Goal: Information Seeking & Learning: Learn about a topic

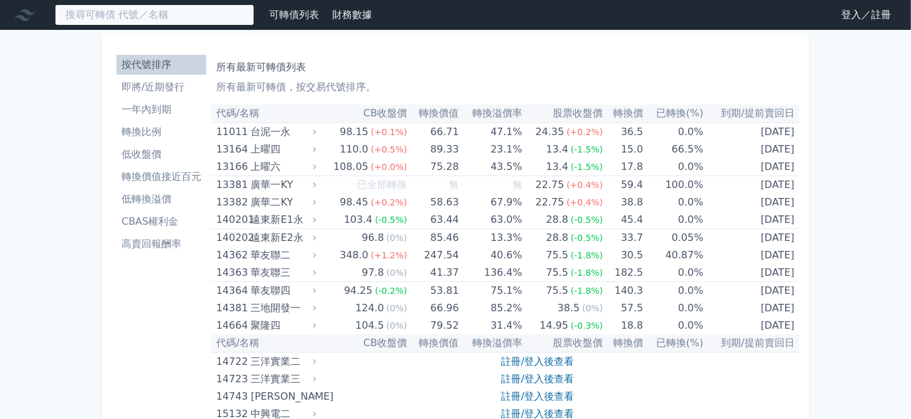
click at [153, 16] on input at bounding box center [154, 14] width 199 height 21
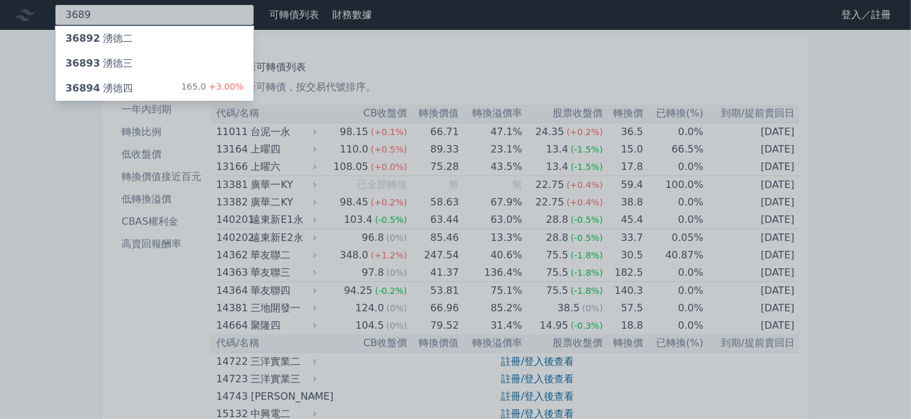
type input "3689"
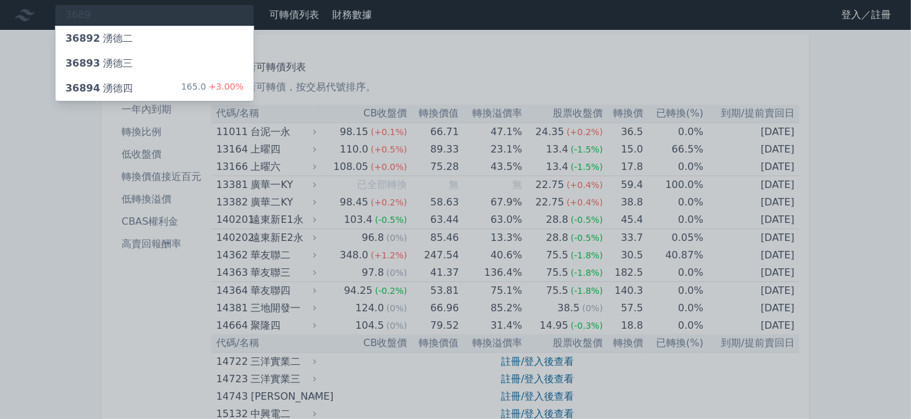
click at [116, 90] on div "36894 湧德四" at bounding box center [98, 88] width 67 height 15
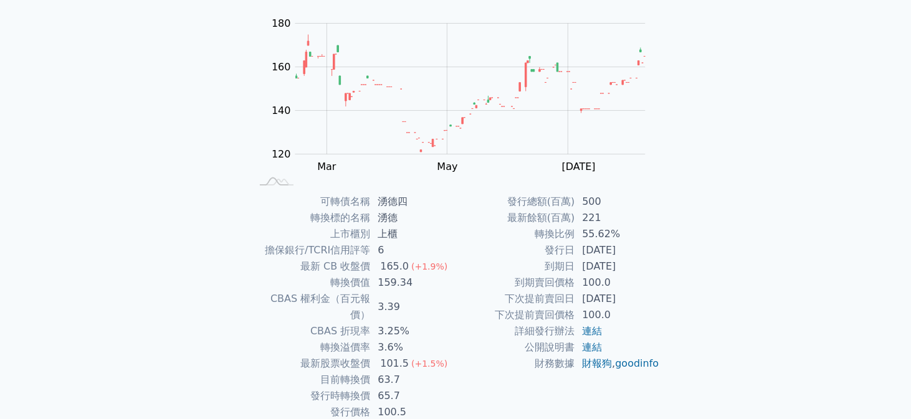
scroll to position [120, 0]
drag, startPoint x: 379, startPoint y: 281, endPoint x: 433, endPoint y: 281, distance: 53.6
click at [433, 281] on td "159.34" at bounding box center [412, 281] width 85 height 16
drag, startPoint x: 380, startPoint y: 361, endPoint x: 402, endPoint y: 360, distance: 22.4
click at [402, 370] on td "63.7" at bounding box center [412, 378] width 85 height 16
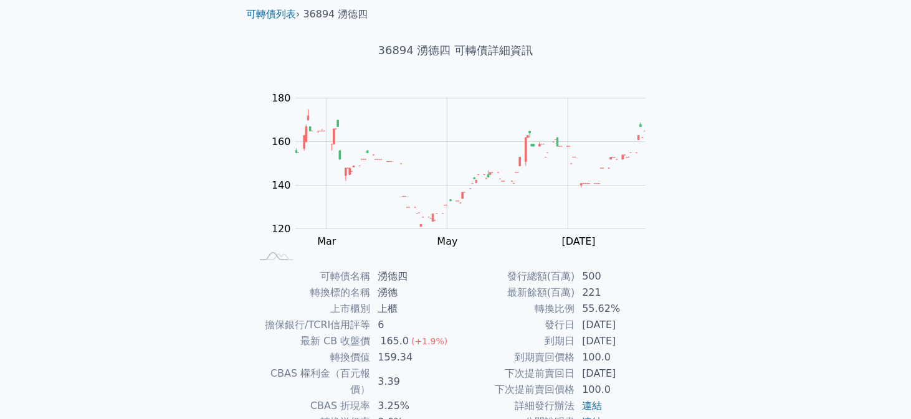
scroll to position [0, 0]
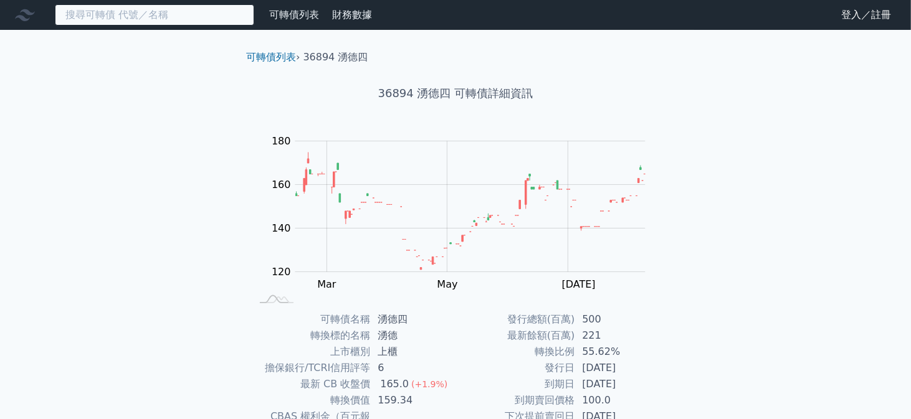
click at [103, 17] on input at bounding box center [154, 14] width 199 height 21
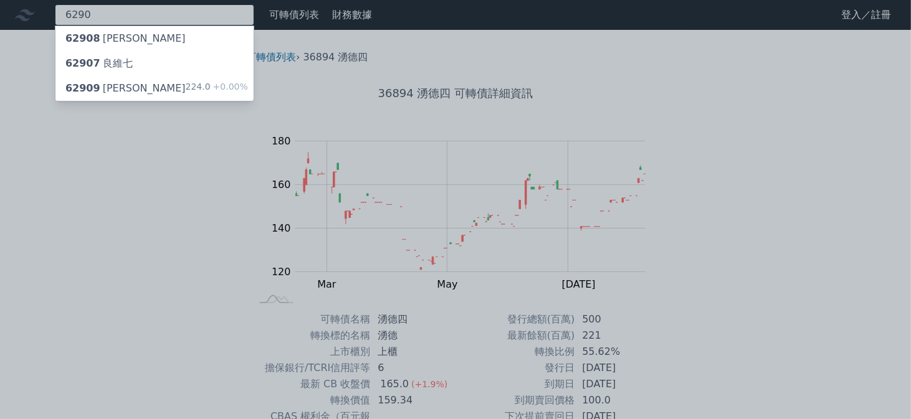
type input "6290"
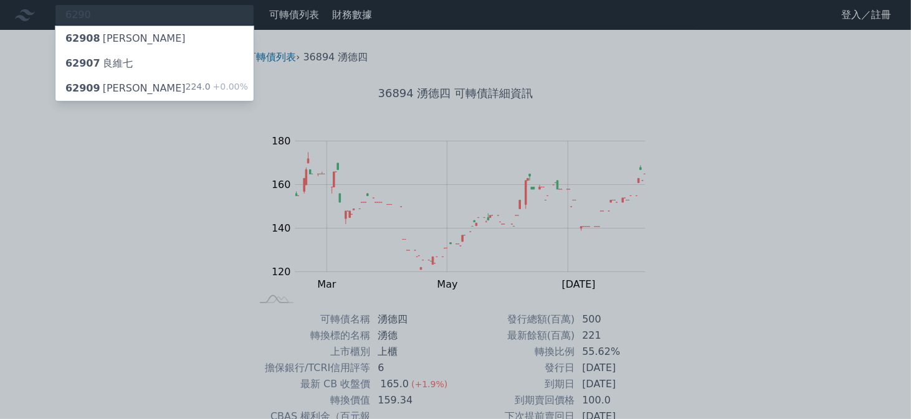
click at [110, 87] on div "62909 [PERSON_NAME]" at bounding box center [125, 88] width 120 height 15
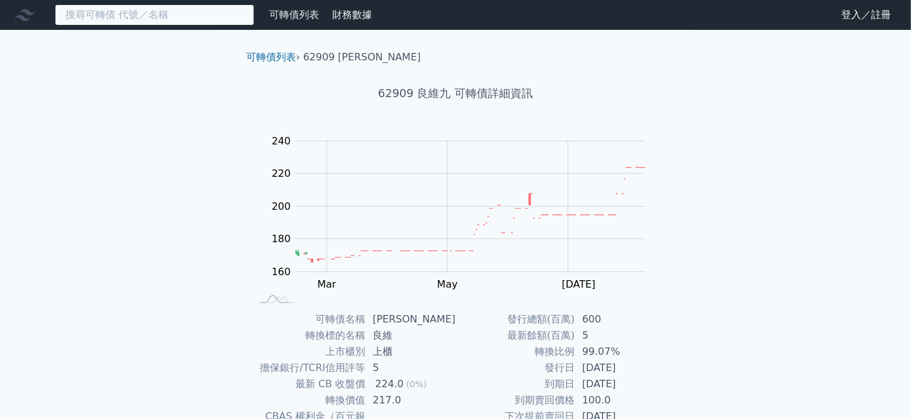
click at [135, 19] on input at bounding box center [154, 14] width 199 height 21
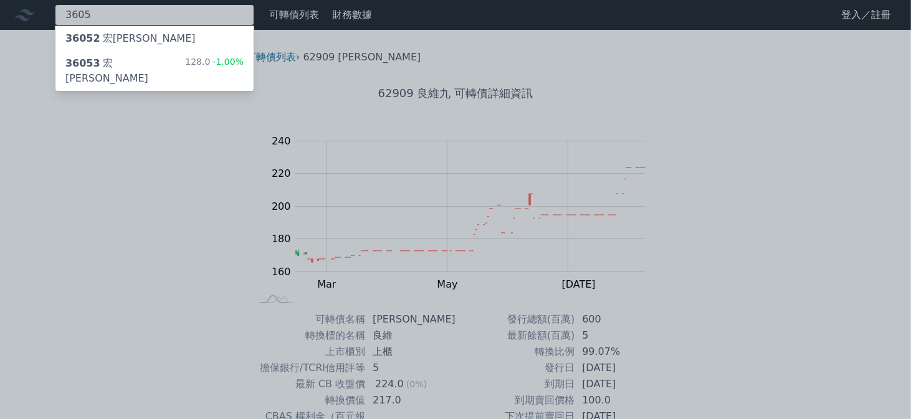
type input "3605"
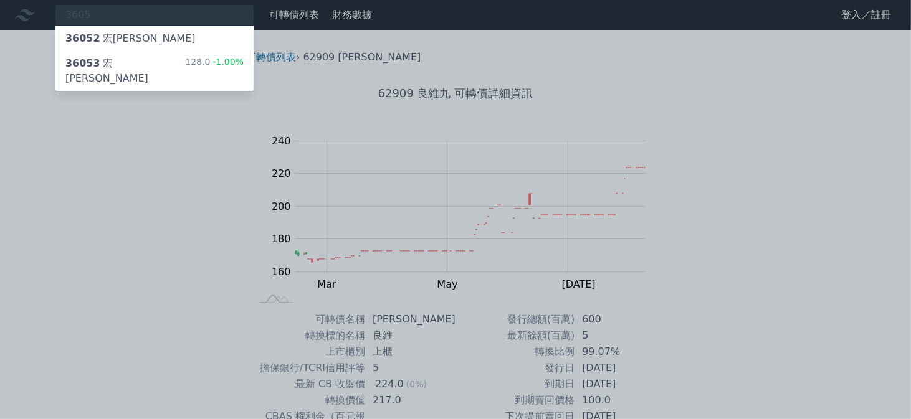
click at [108, 65] on div "36053 [PERSON_NAME]" at bounding box center [125, 71] width 120 height 30
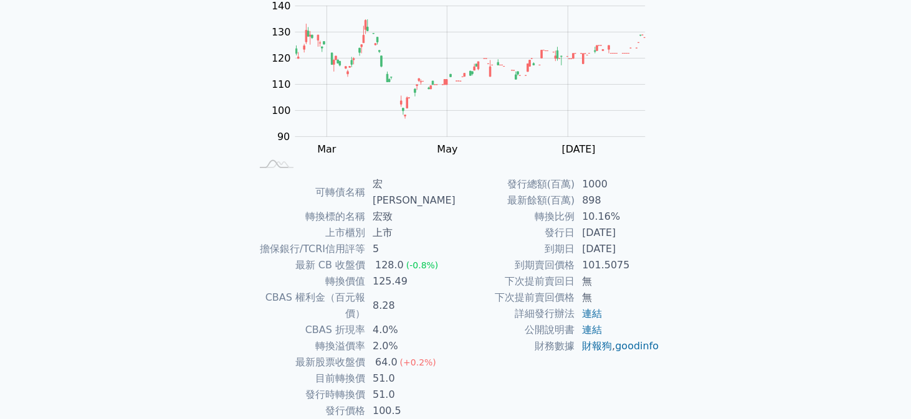
scroll to position [137, 0]
click at [399, 369] on td "51.0" at bounding box center [410, 377] width 90 height 16
click at [397, 369] on td "51.0" at bounding box center [410, 377] width 90 height 16
